Goal: Information Seeking & Learning: Learn about a topic

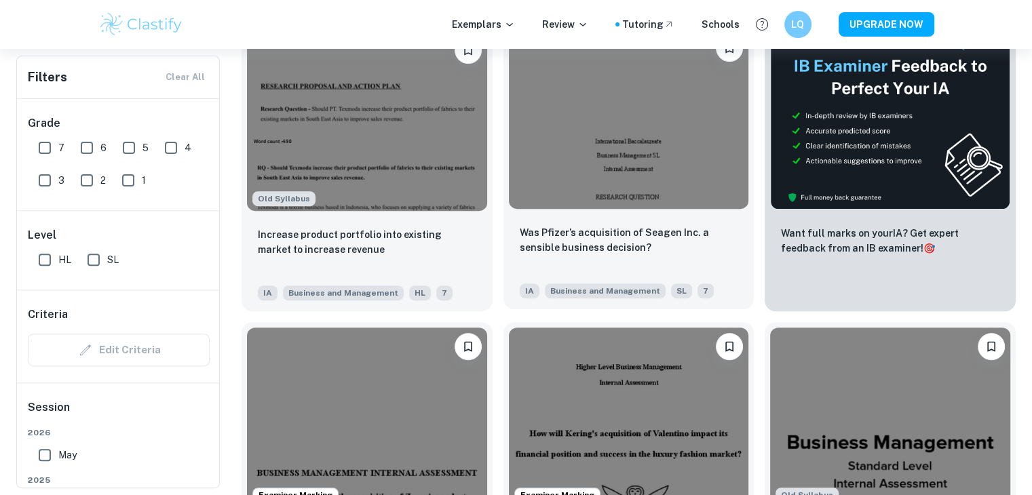
scroll to position [522, 0]
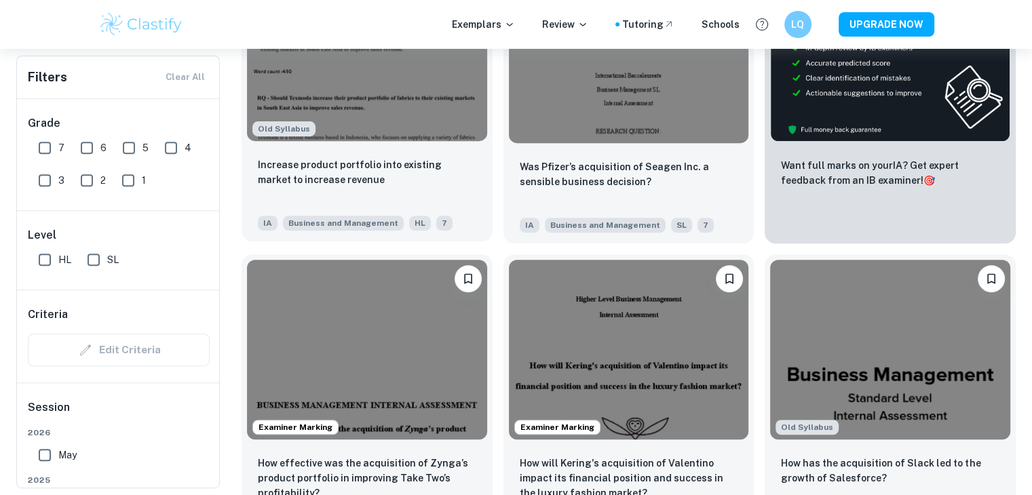
click at [413, 118] on img at bounding box center [367, 51] width 240 height 180
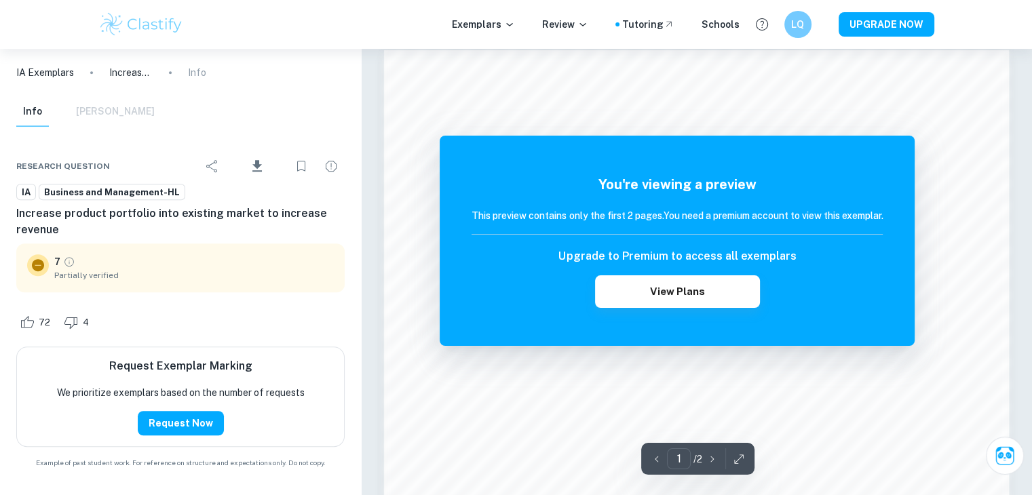
scroll to position [950, 0]
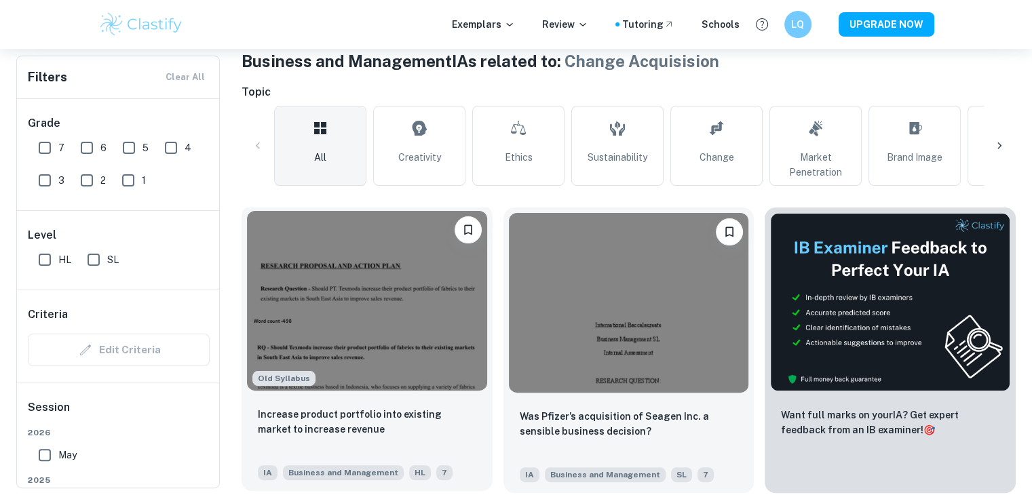
scroll to position [271, 0]
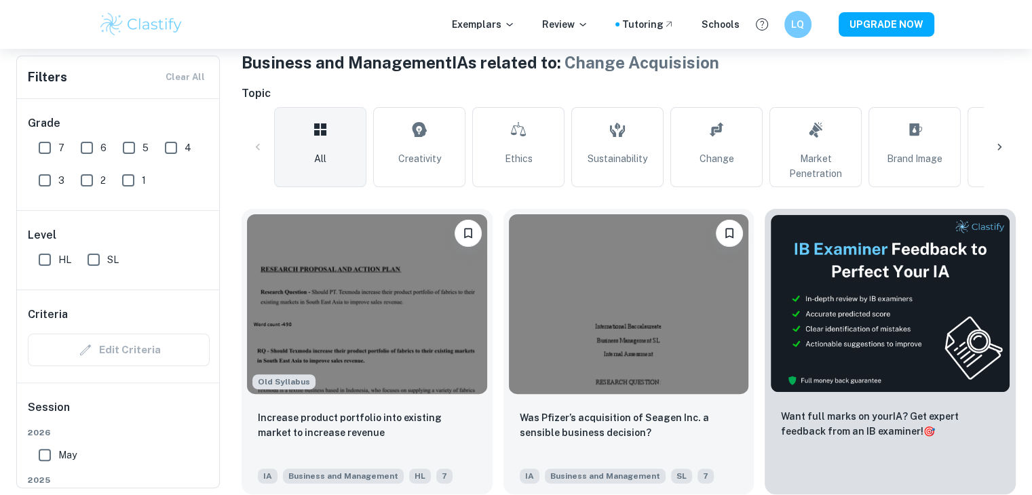
drag, startPoint x: 734, startPoint y: 164, endPoint x: 702, endPoint y: 186, distance: 38.6
click at [567, 165] on link "Change" at bounding box center [716, 147] width 92 height 80
type input "Change"
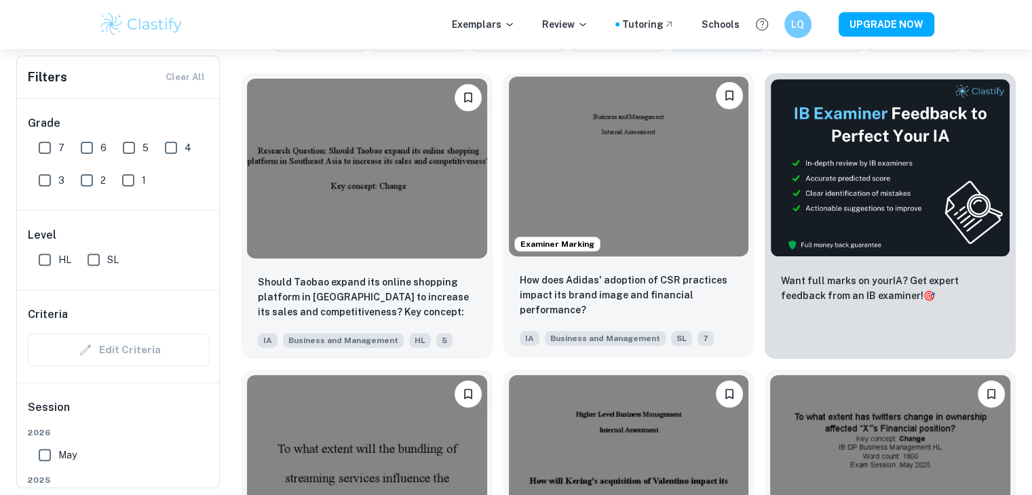
scroll to position [475, 0]
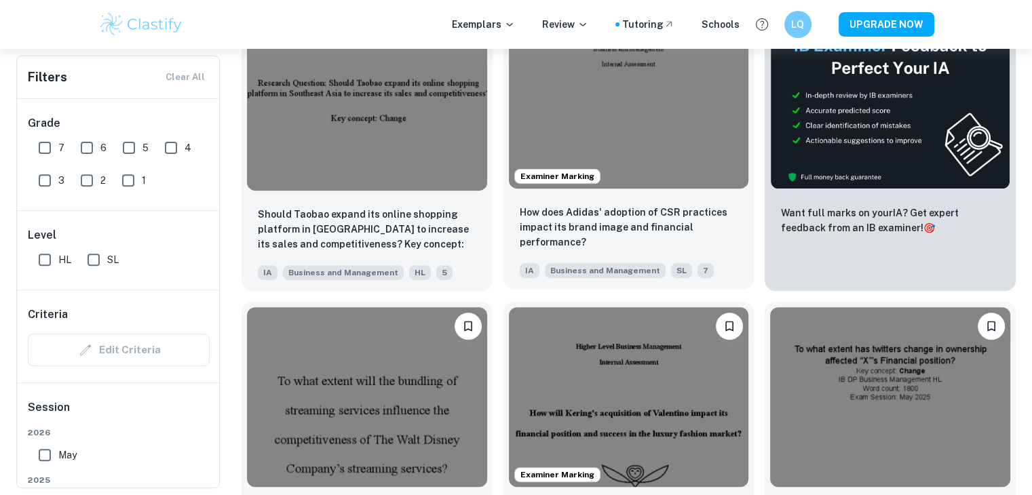
click at [567, 180] on img at bounding box center [629, 99] width 240 height 180
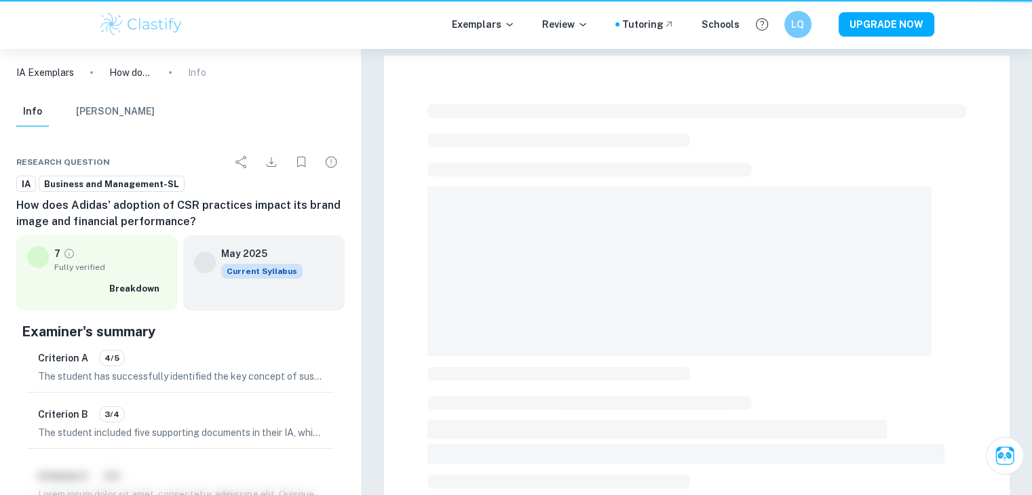
click at [567, 180] on div at bounding box center [696, 496] width 539 height 794
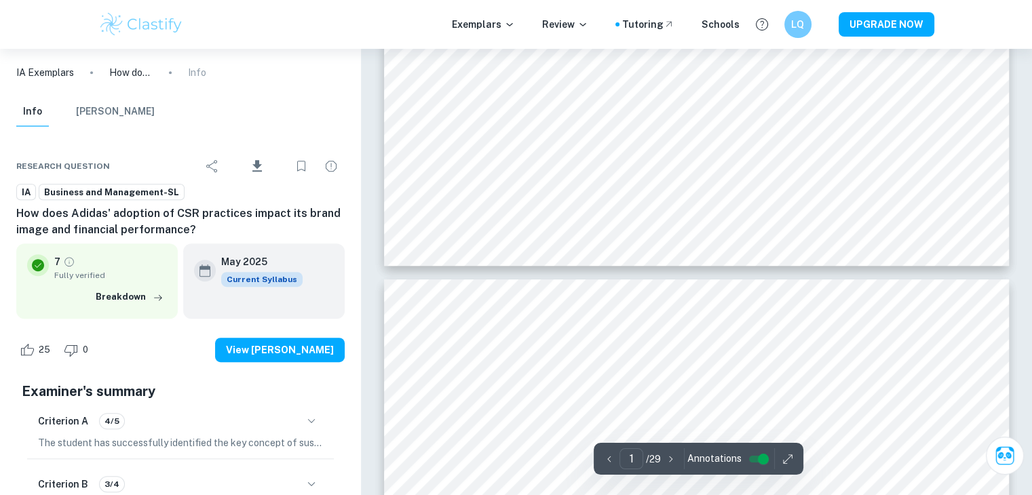
type input "2"
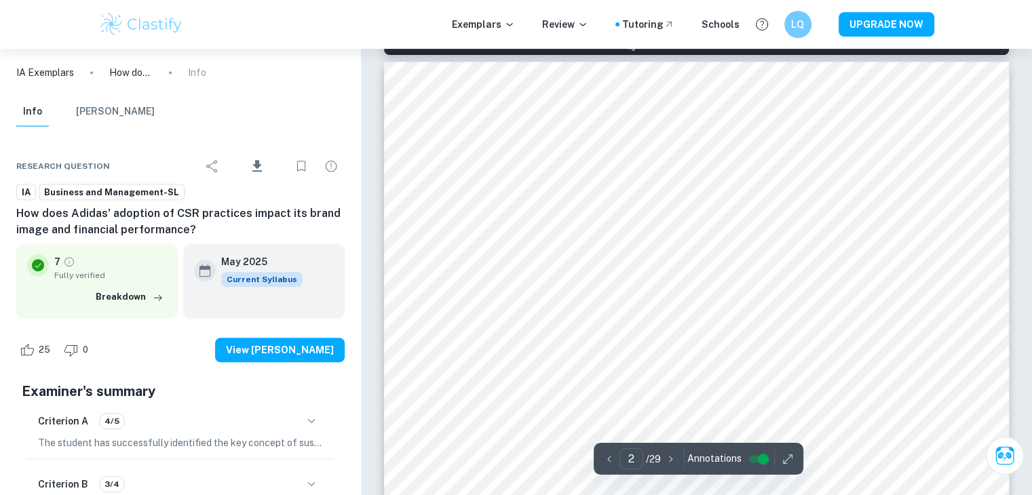
scroll to position [1086, 0]
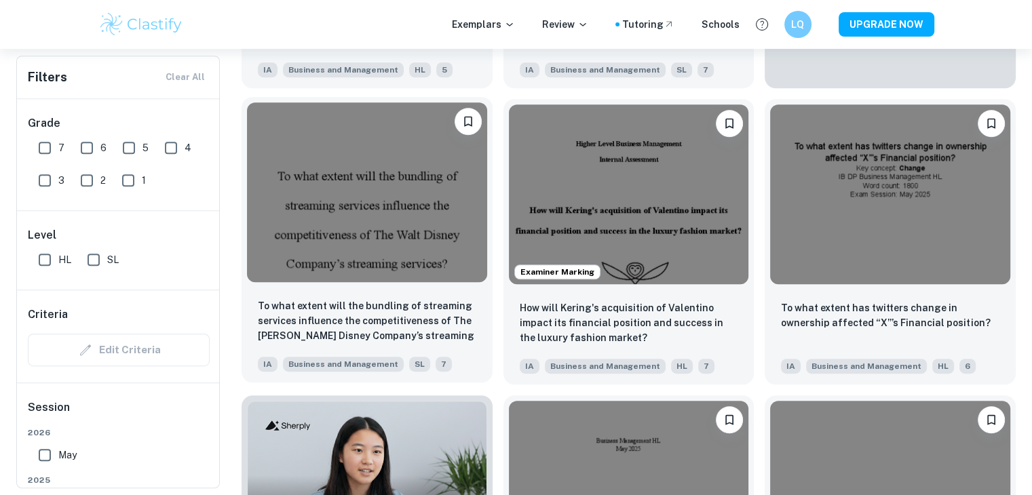
scroll to position [679, 0]
click at [404, 199] on img at bounding box center [367, 192] width 240 height 180
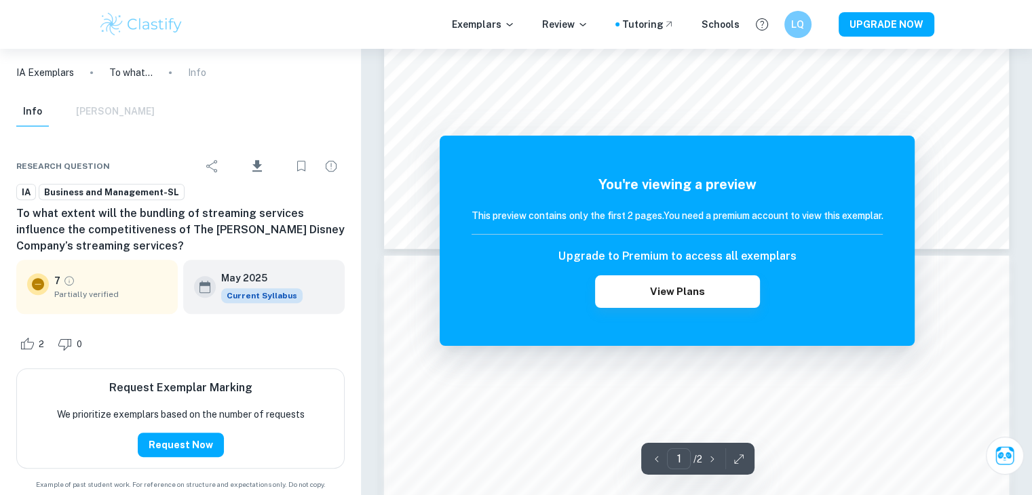
scroll to position [746, 0]
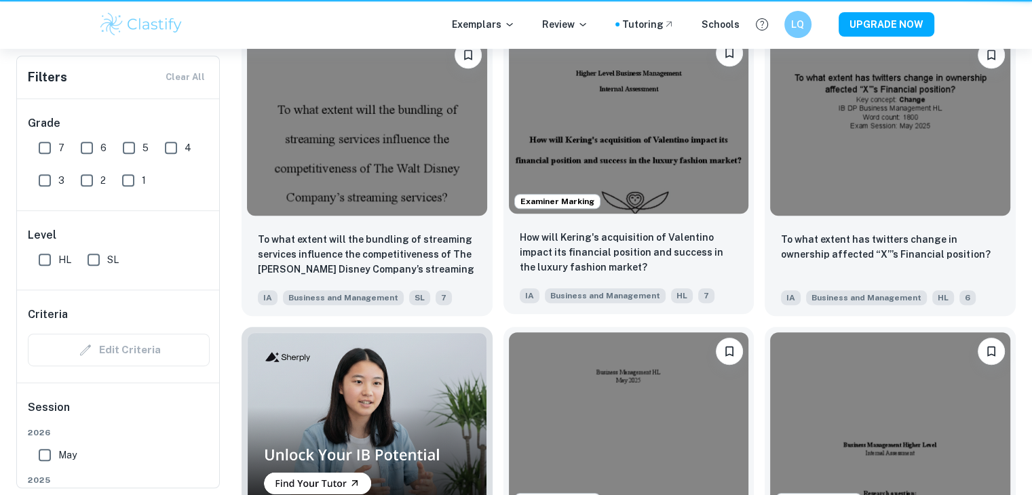
scroll to position [679, 0]
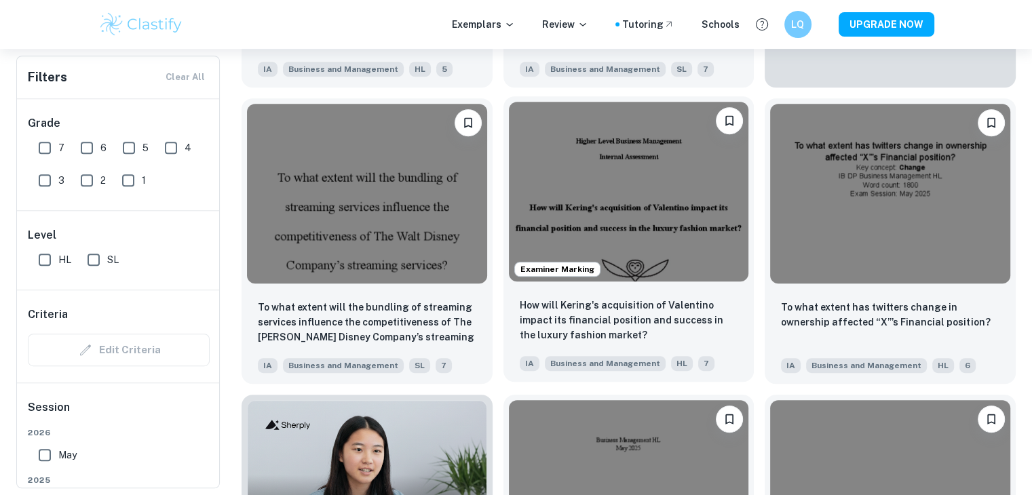
click at [567, 182] on img at bounding box center [629, 192] width 240 height 180
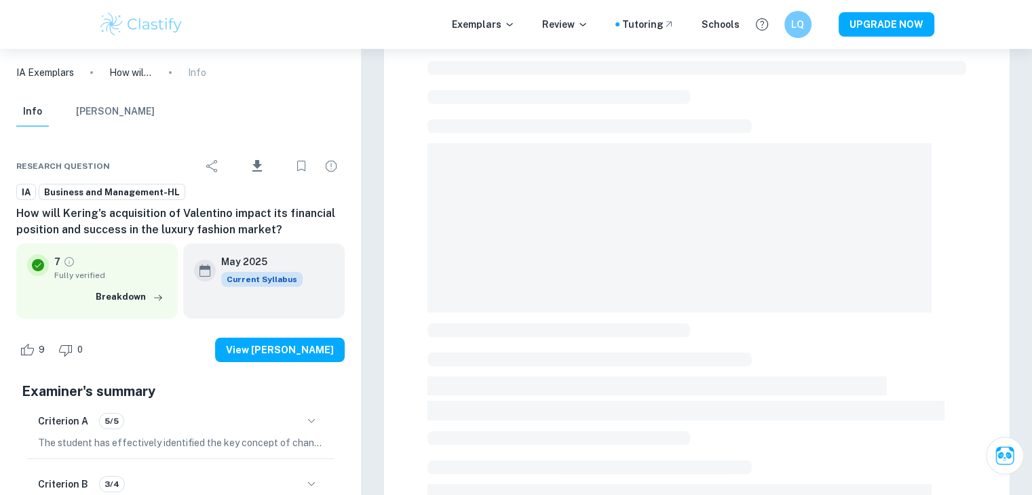
scroll to position [49, 0]
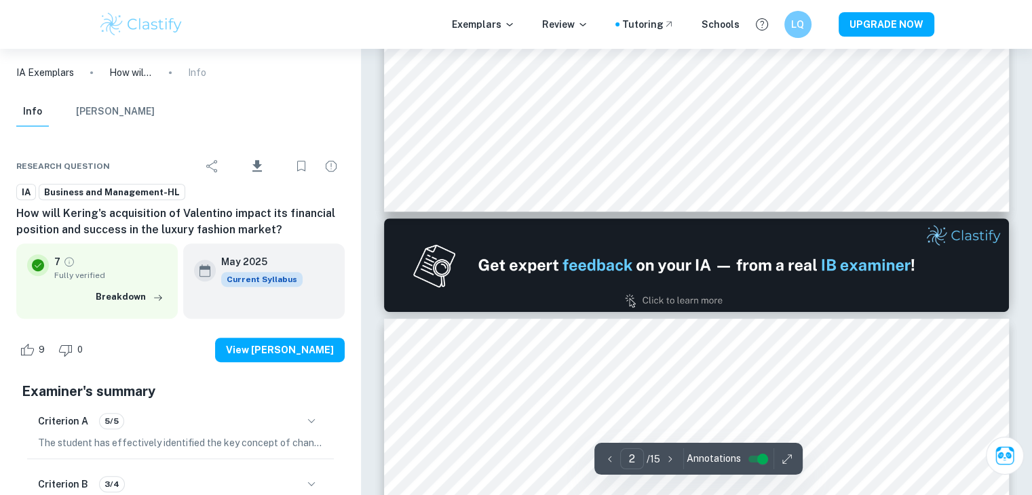
type input "2"
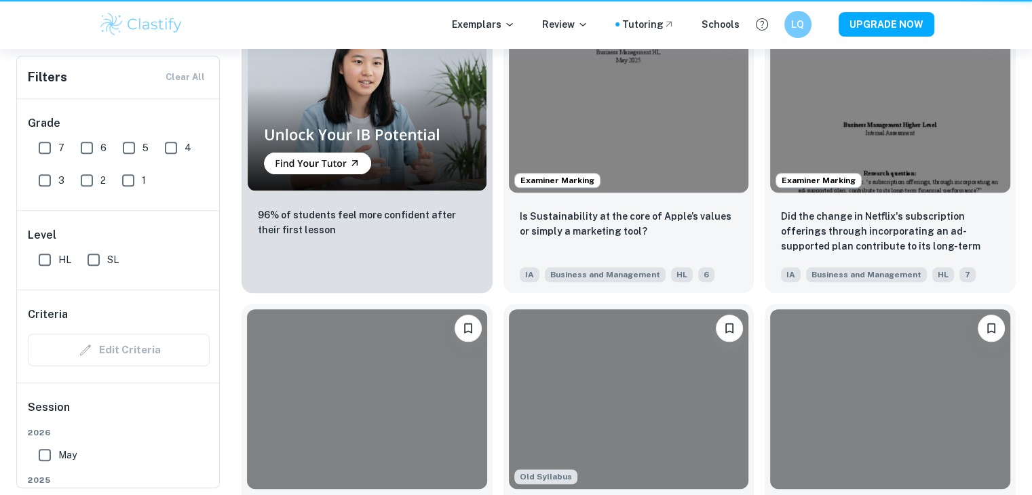
scroll to position [679, 0]
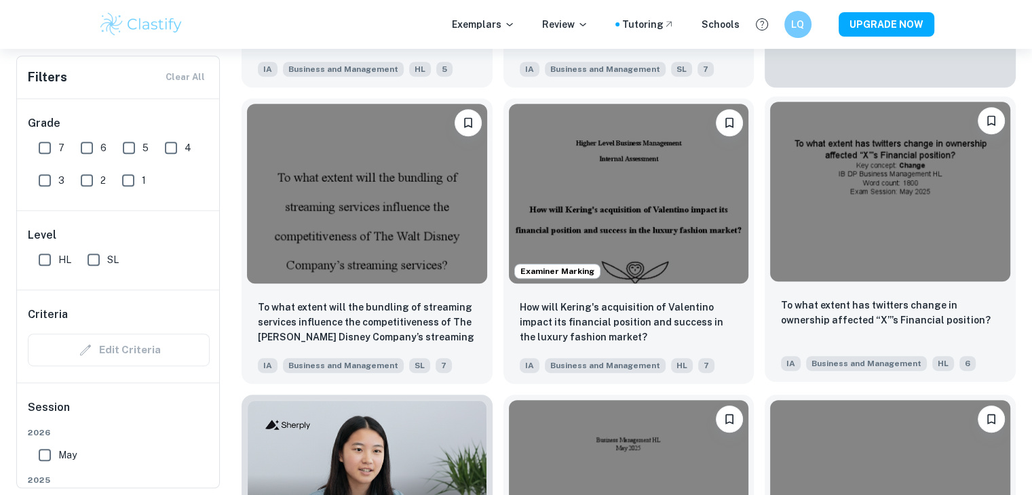
click at [567, 249] on img at bounding box center [890, 192] width 240 height 180
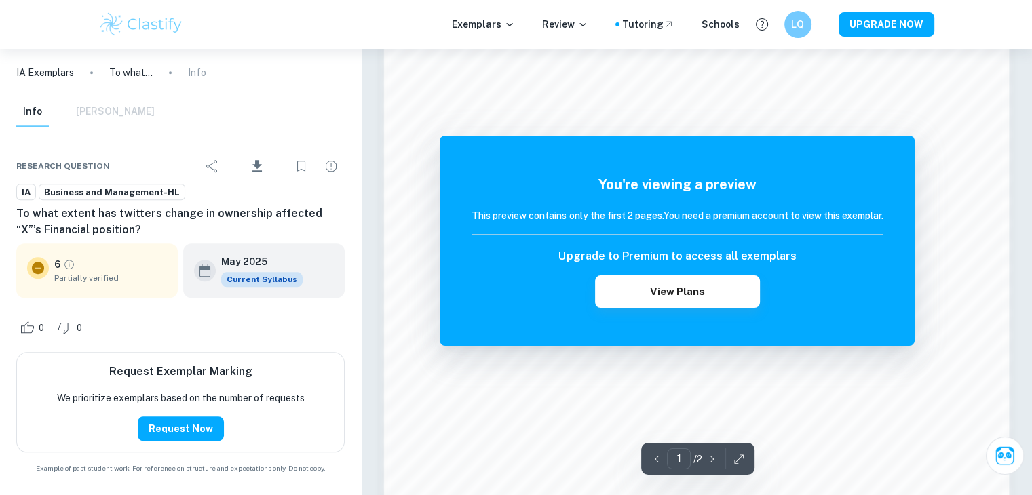
scroll to position [1436, 0]
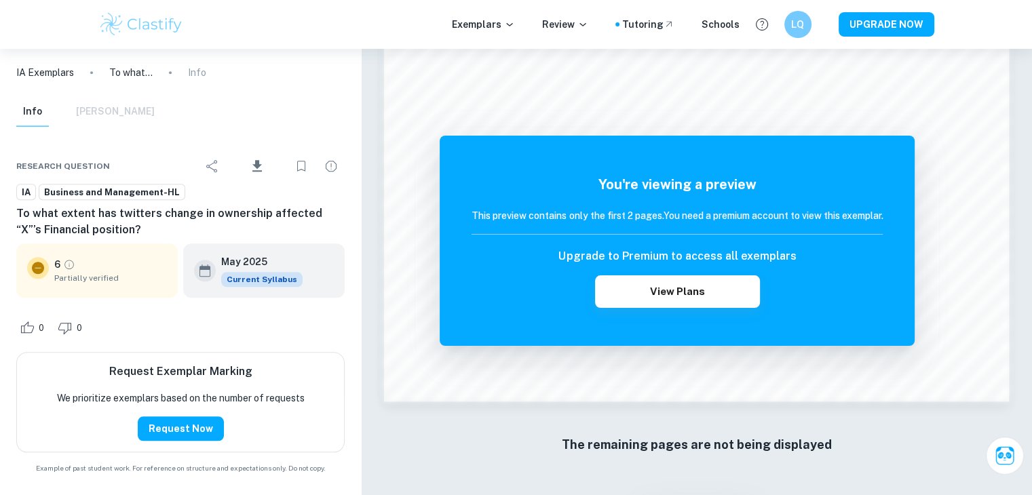
drag, startPoint x: 371, startPoint y: 75, endPoint x: 367, endPoint y: 50, distance: 24.8
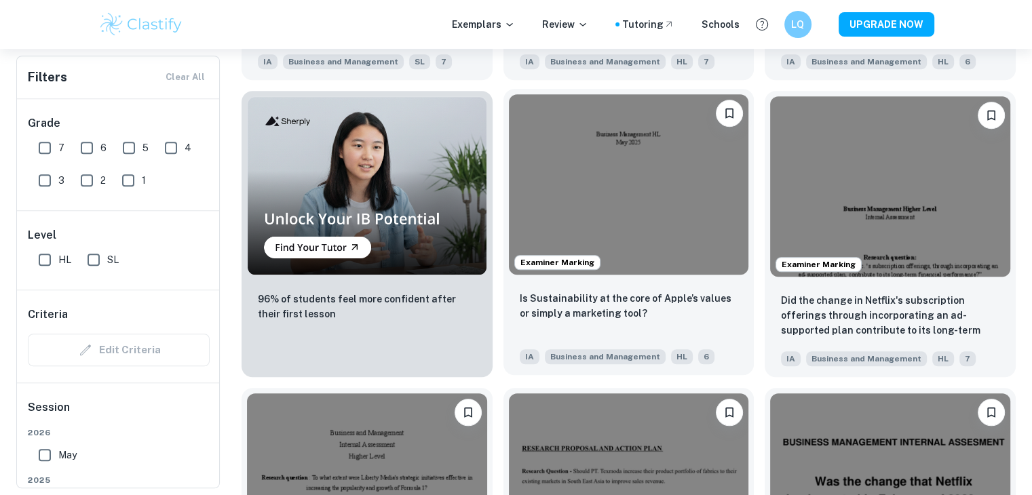
scroll to position [1018, 0]
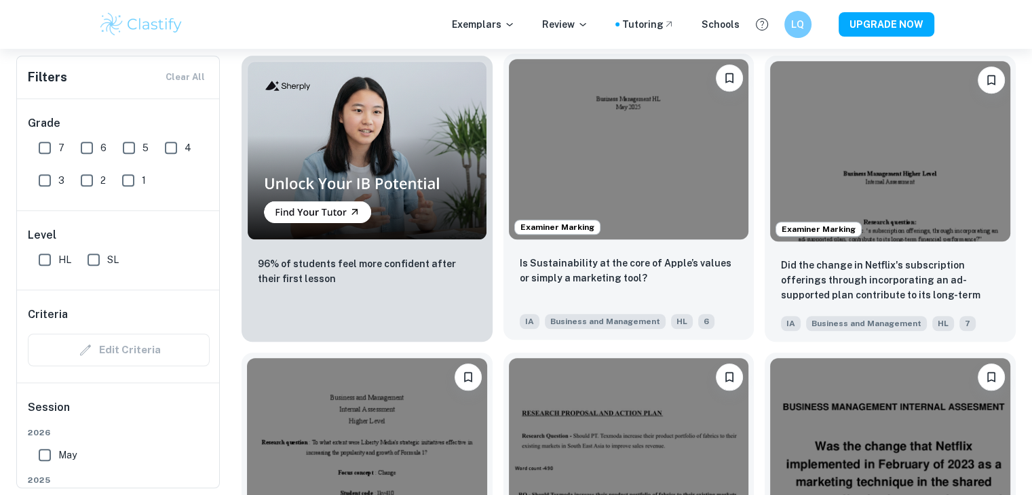
click at [567, 218] on img at bounding box center [629, 149] width 240 height 180
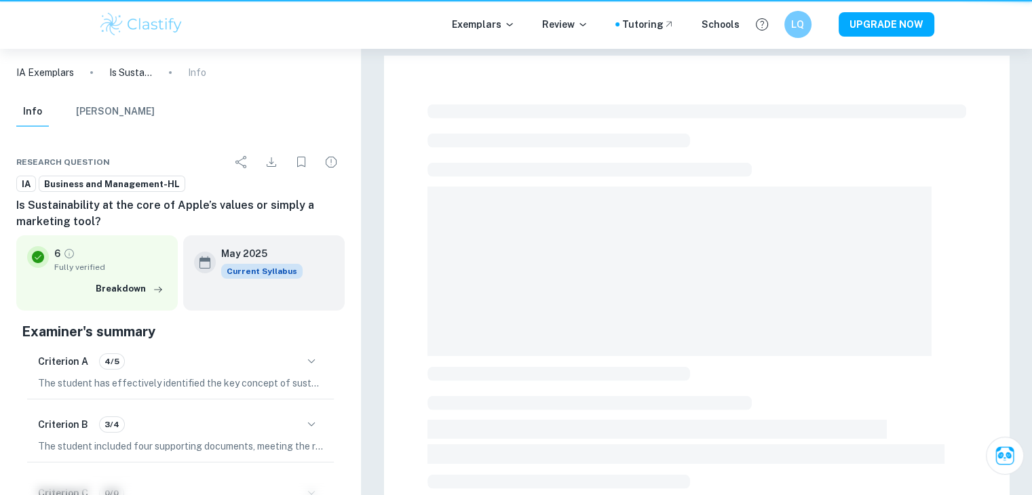
click at [567, 218] on span at bounding box center [679, 272] width 504 height 170
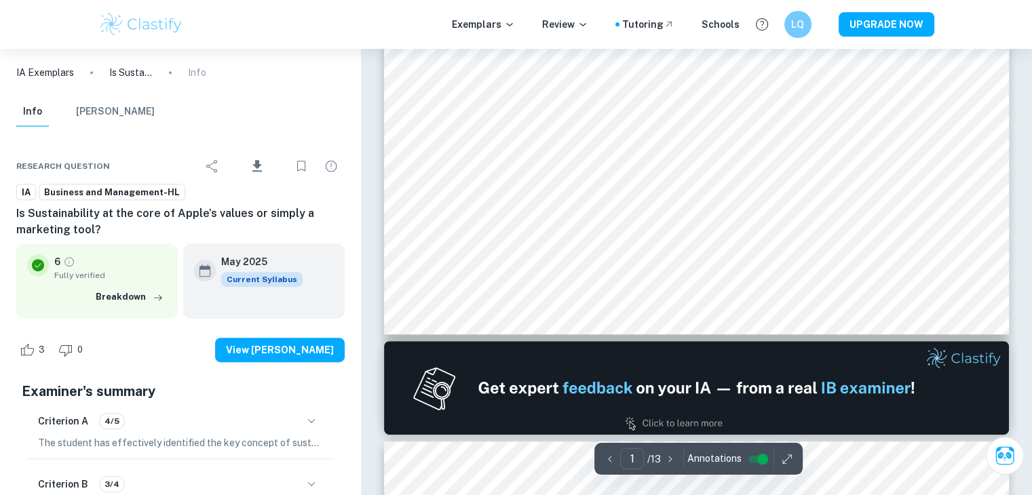
scroll to position [950, 0]
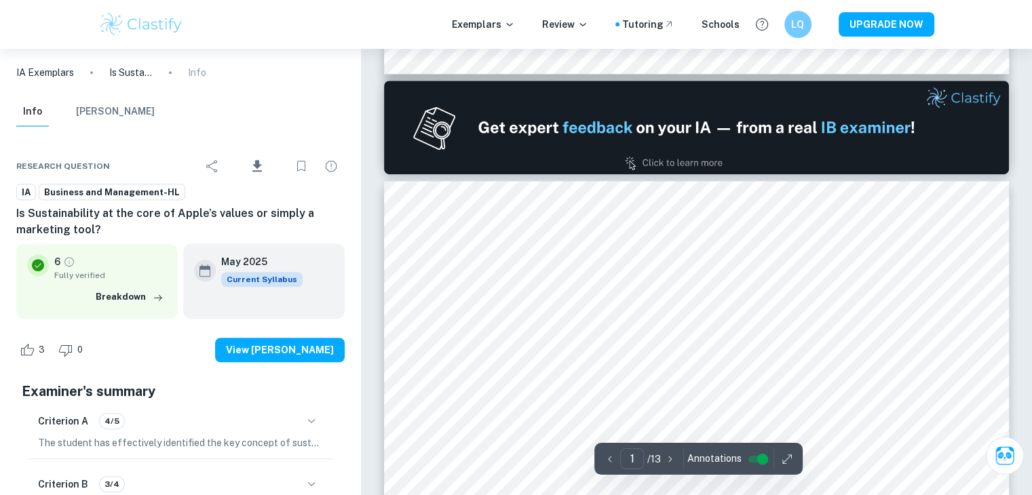
type input "2"
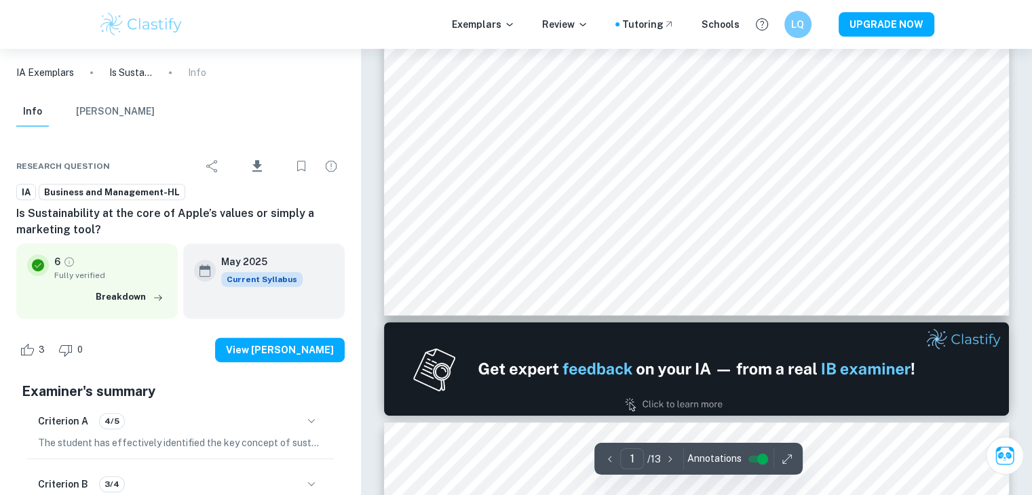
type input "2"
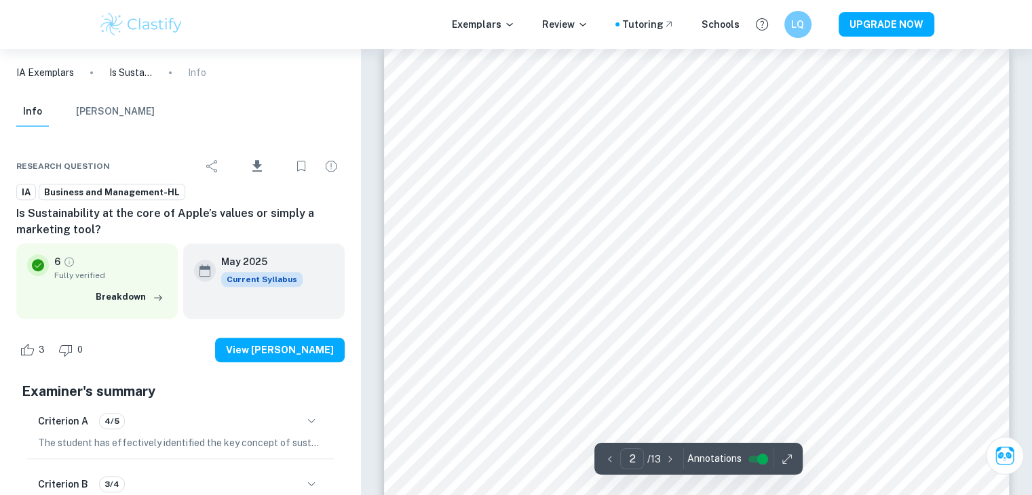
scroll to position [1018, 0]
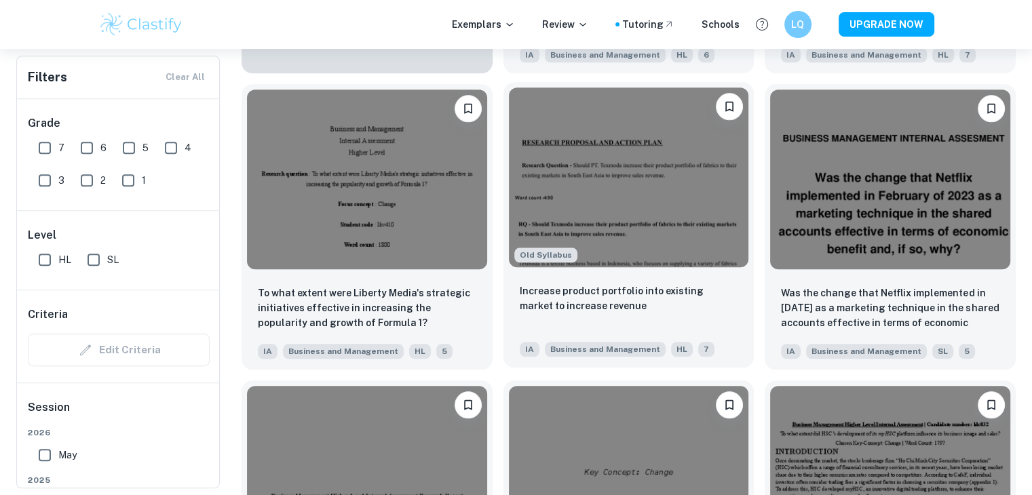
scroll to position [1289, 0]
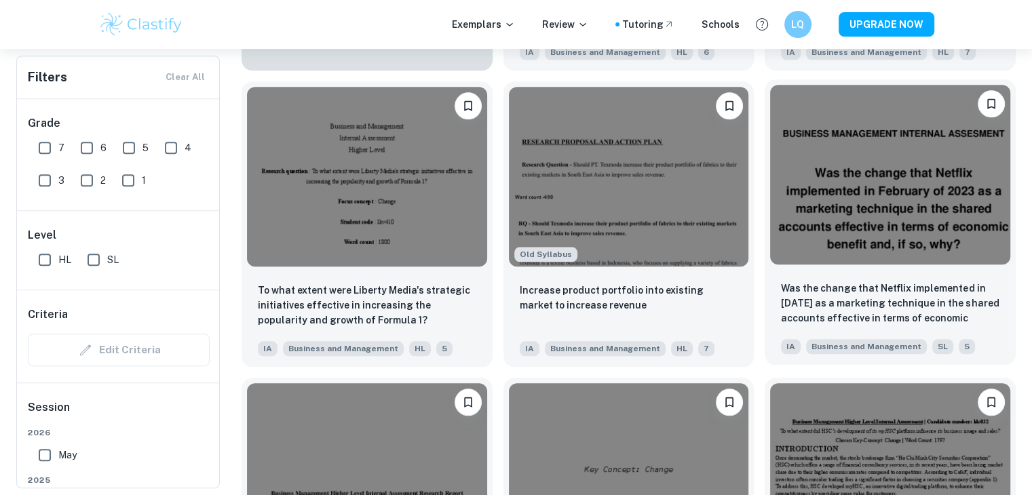
click at [567, 261] on img at bounding box center [890, 175] width 240 height 180
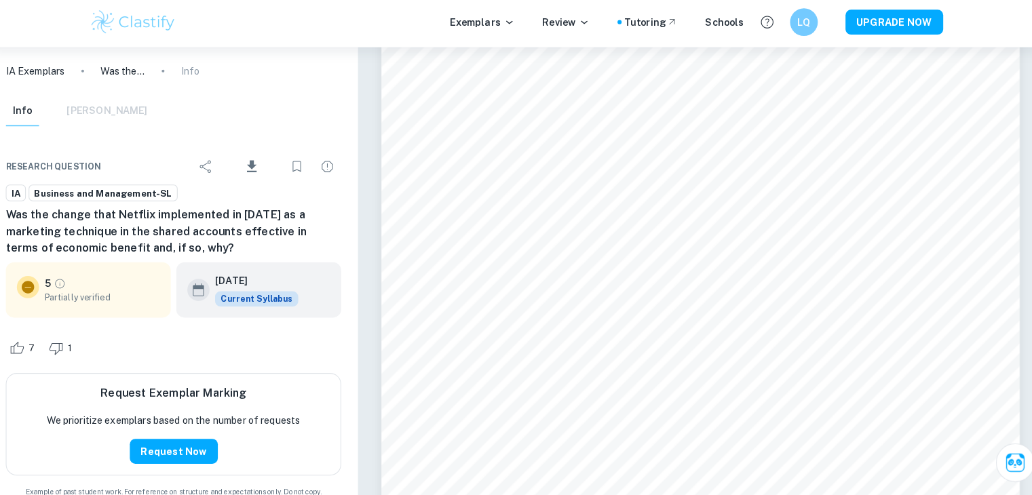
scroll to position [10146, 0]
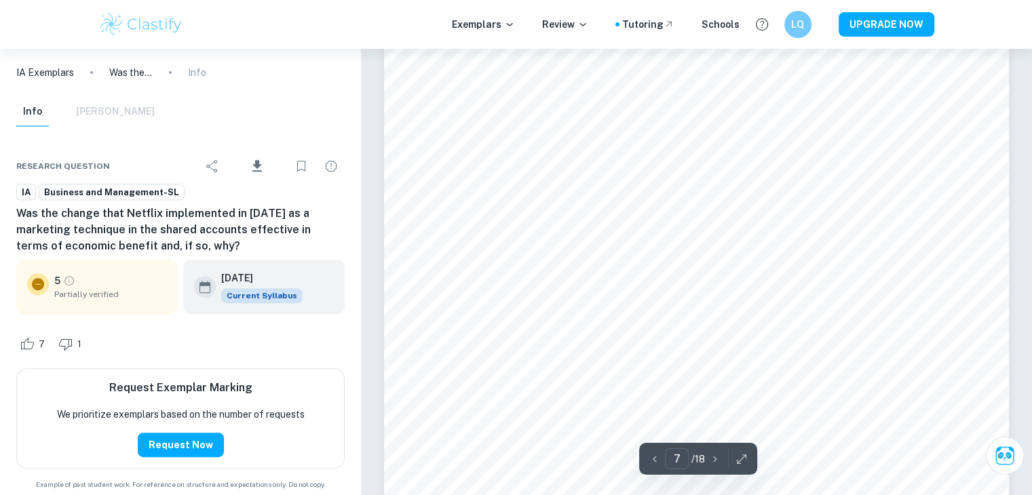
type input "6"
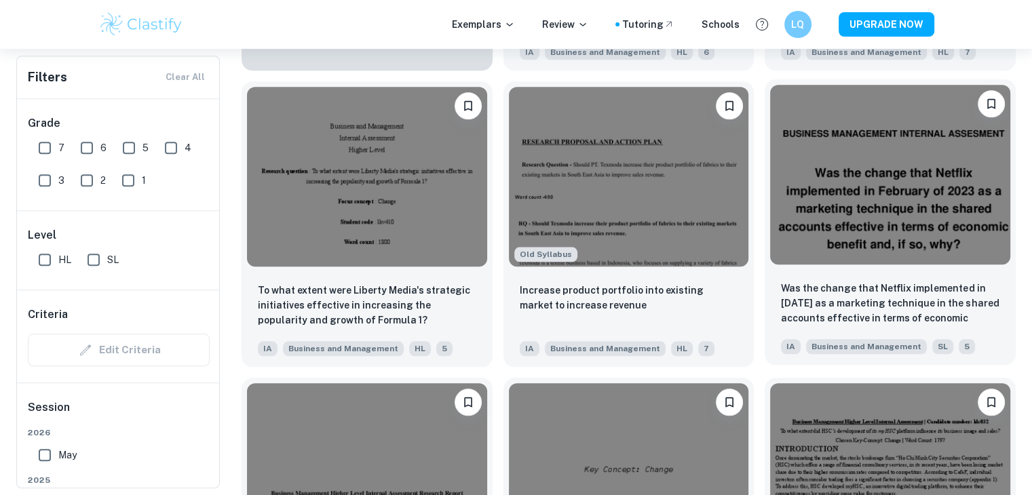
scroll to position [1696, 0]
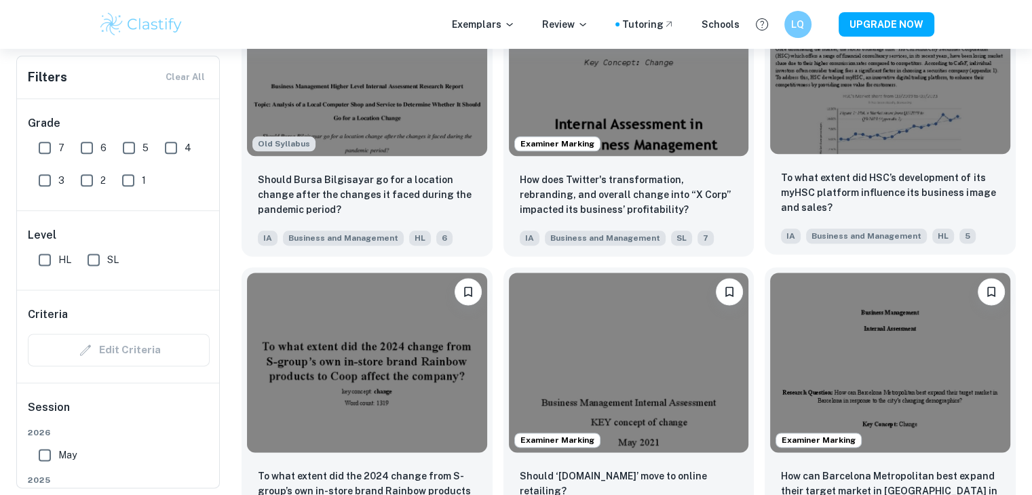
click at [567, 113] on img at bounding box center [890, 64] width 240 height 180
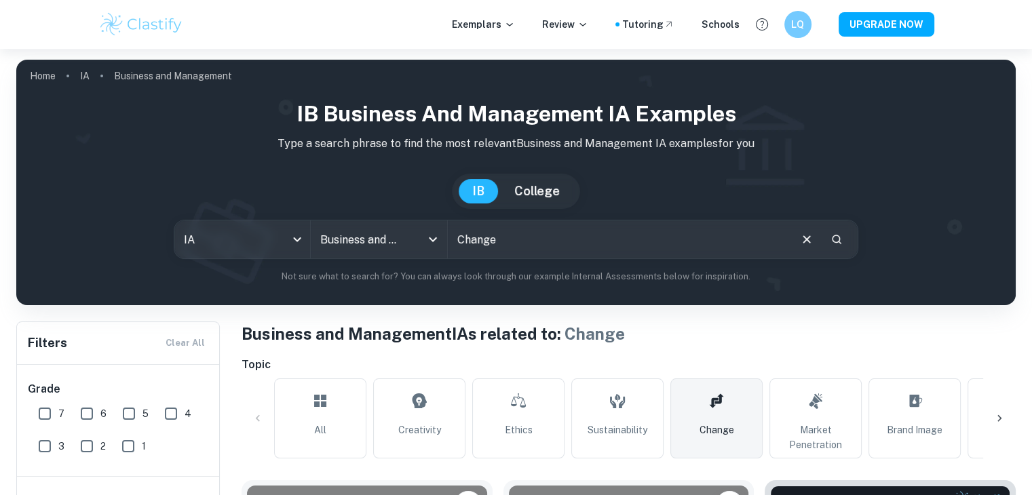
scroll to position [1696, 0]
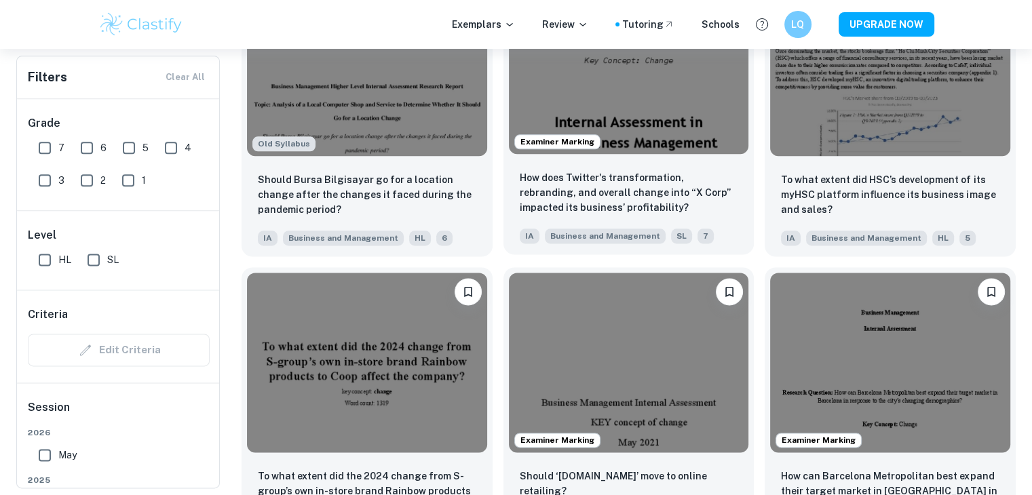
click at [567, 94] on img at bounding box center [629, 64] width 240 height 180
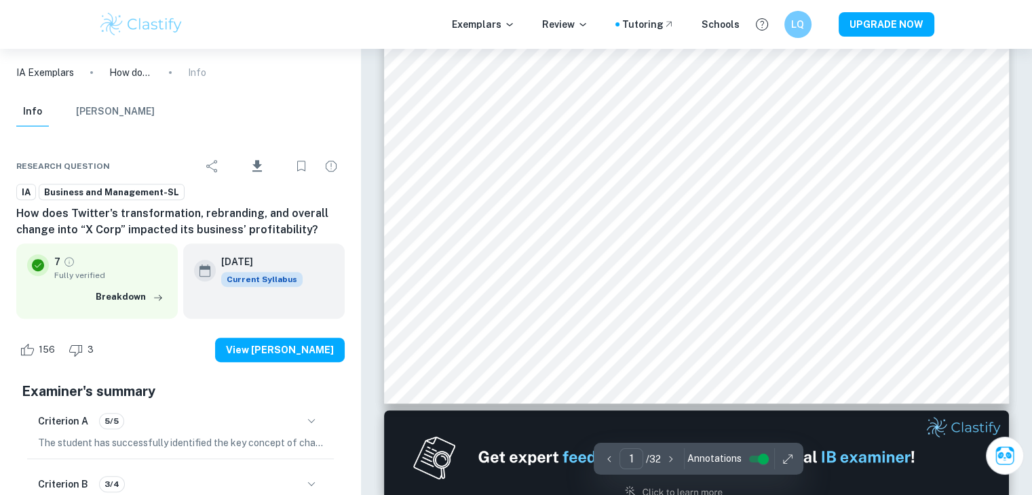
scroll to position [611, 0]
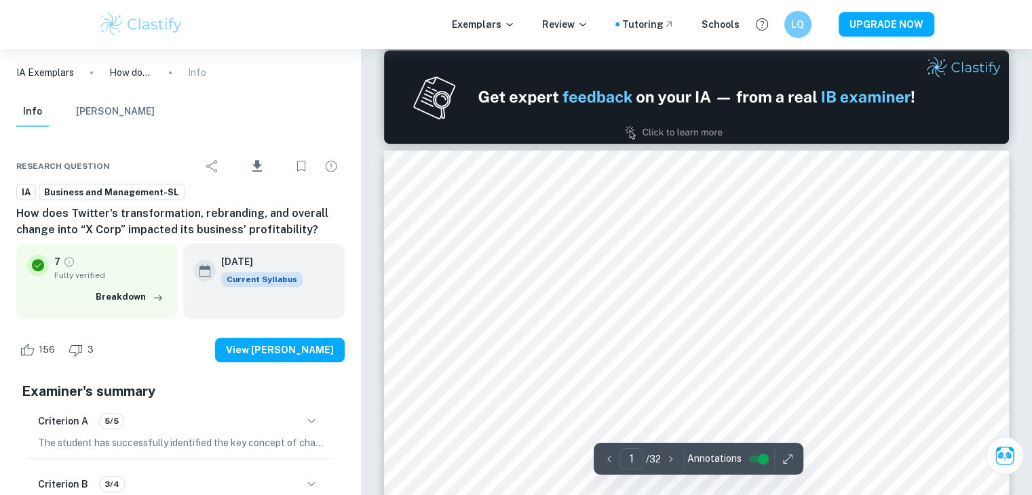
type input "2"
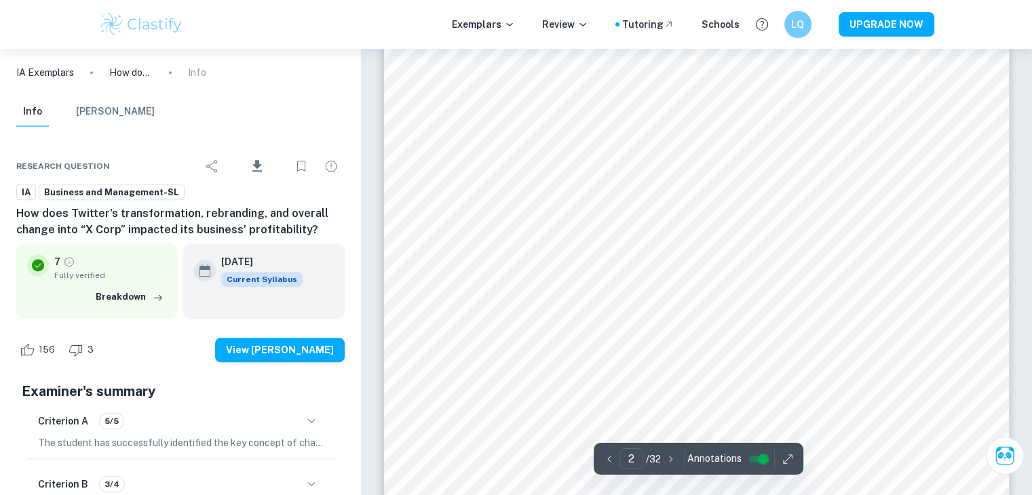
scroll to position [1153, 0]
